Goal: Find specific page/section: Find specific page/section

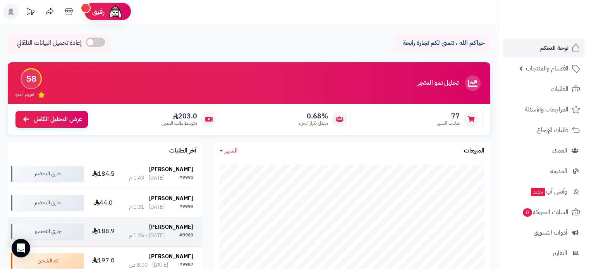
click at [176, 230] on strong "[PERSON_NAME]" at bounding box center [171, 227] width 44 height 8
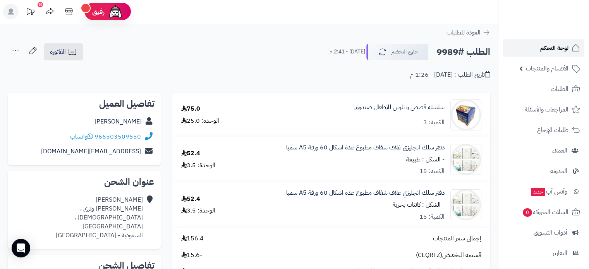
click at [550, 46] on span "لوحة التحكم" at bounding box center [554, 48] width 28 height 11
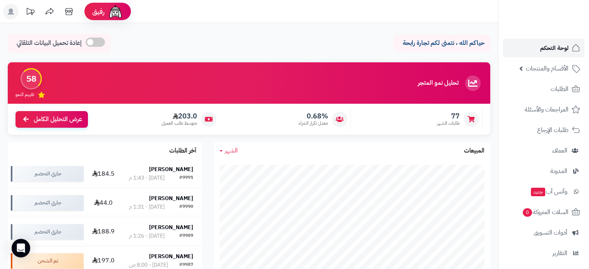
click at [558, 45] on span "لوحة التحكم" at bounding box center [554, 48] width 28 height 11
